Goal: Information Seeking & Learning: Learn about a topic

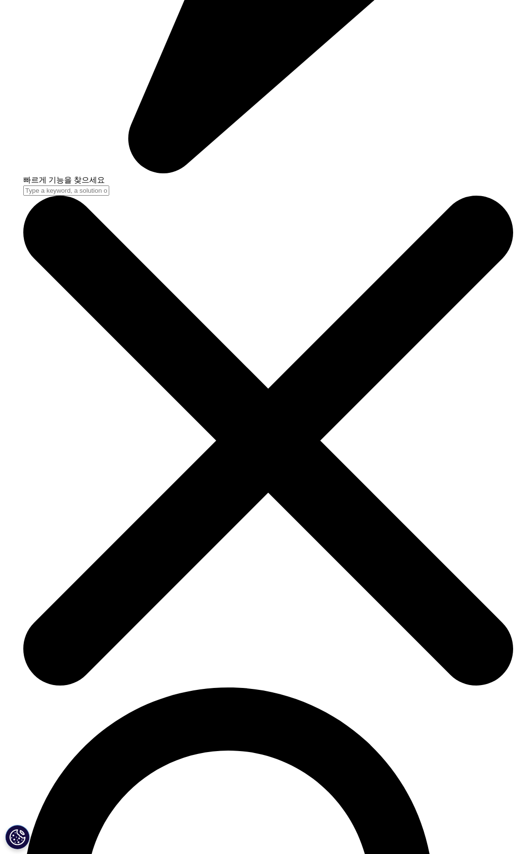
scroll to position [2178, 0]
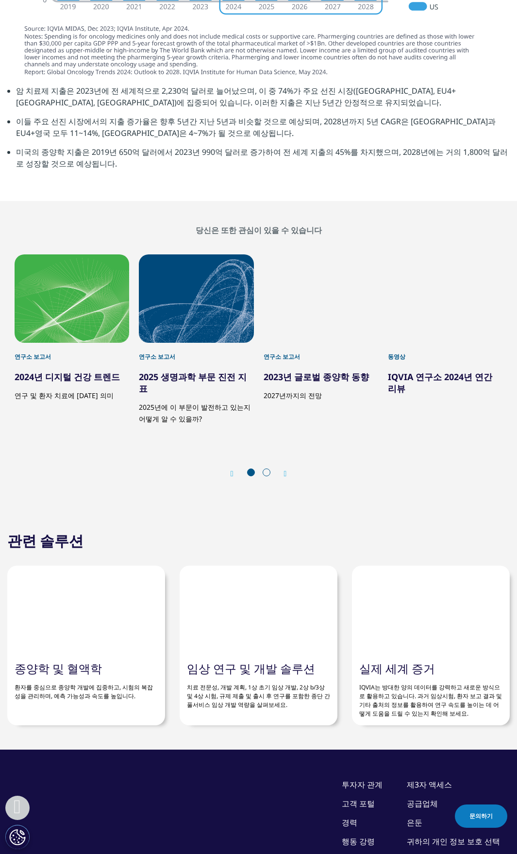
scroll to position [2498, 0]
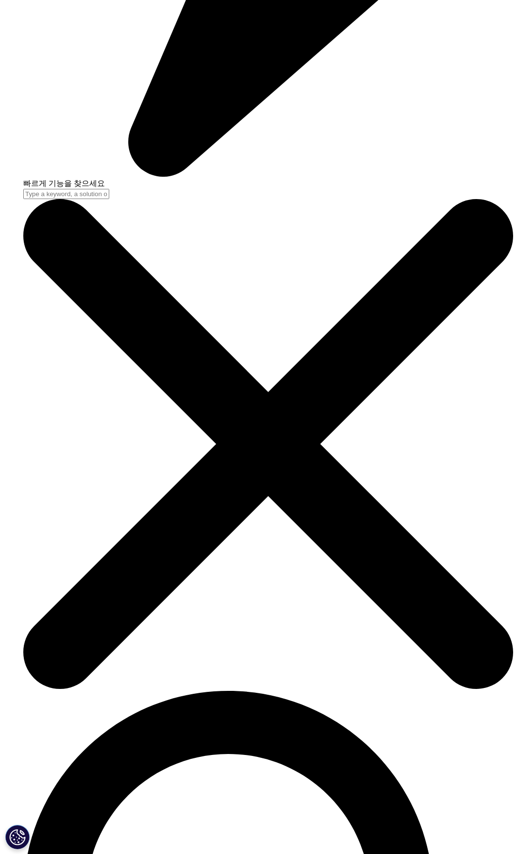
scroll to position [2622, 0]
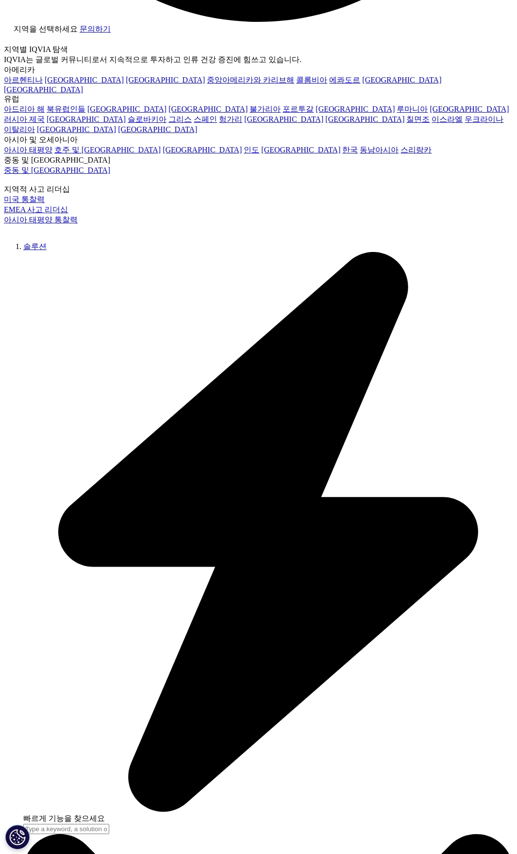
scroll to position [1476, 0]
